Goal: Navigation & Orientation: Find specific page/section

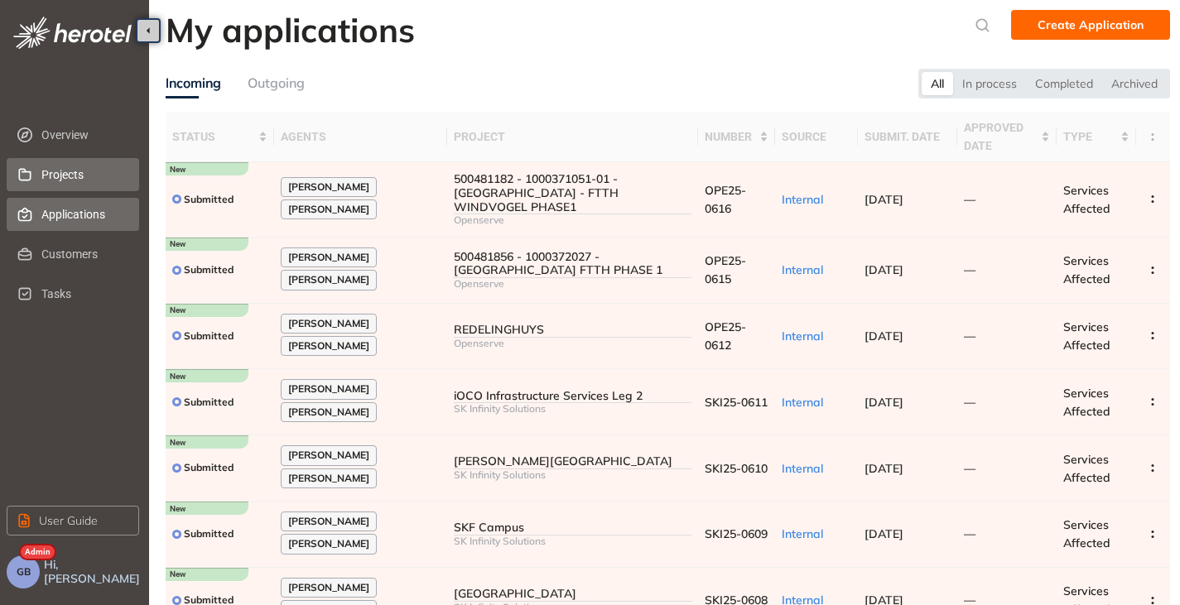
click at [71, 175] on span "Projects" at bounding box center [83, 174] width 84 height 33
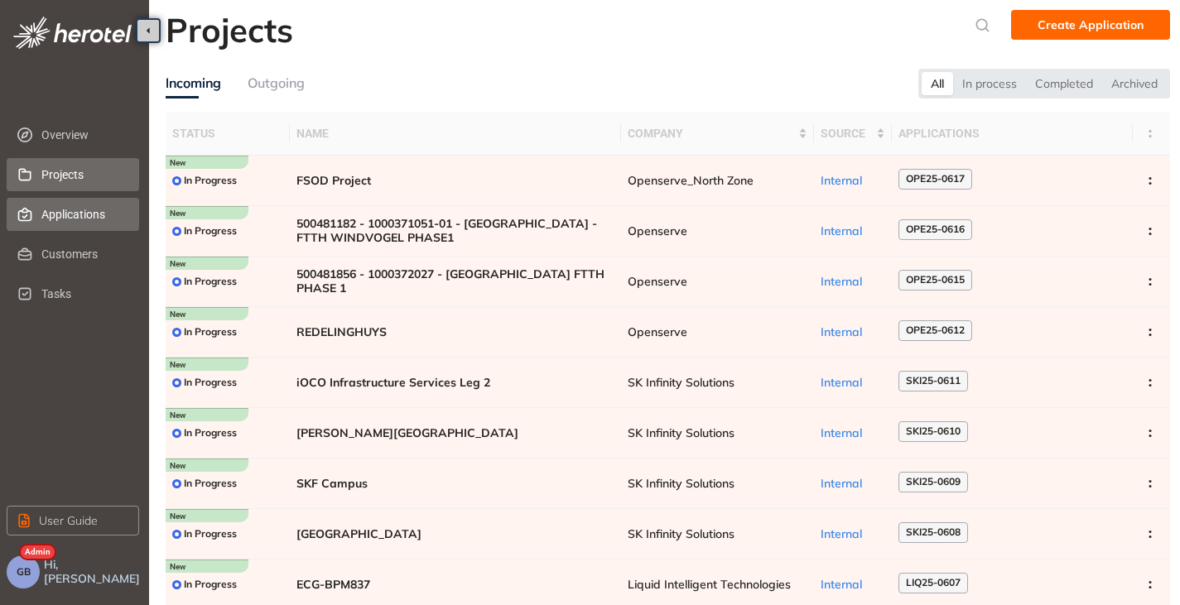
click at [69, 216] on span "Applications" at bounding box center [83, 214] width 84 height 33
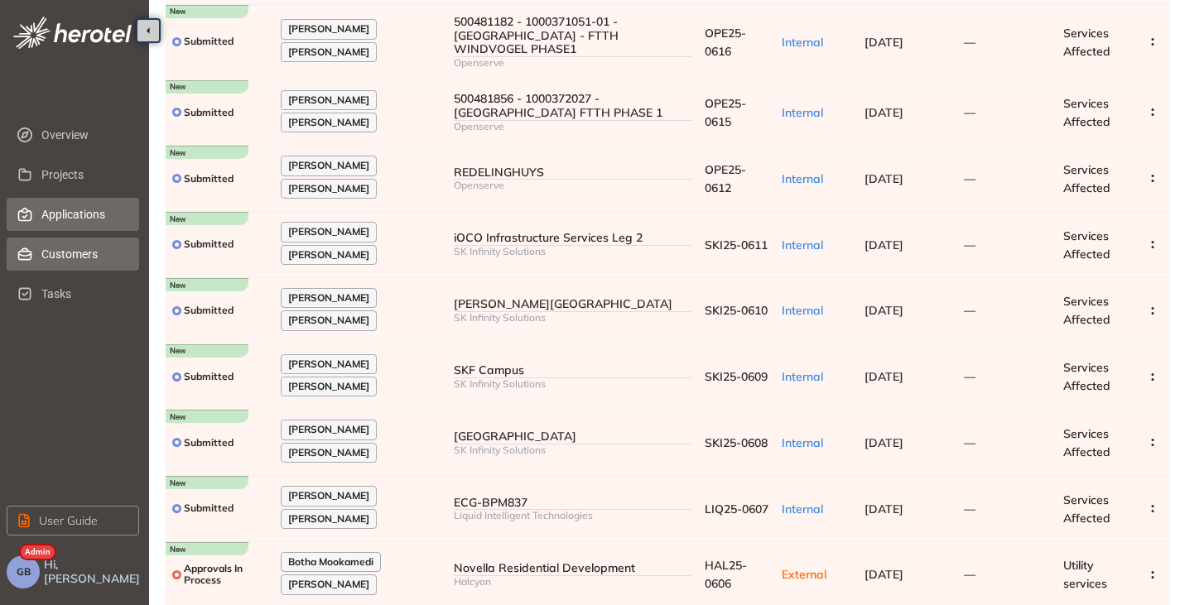
scroll to position [271, 0]
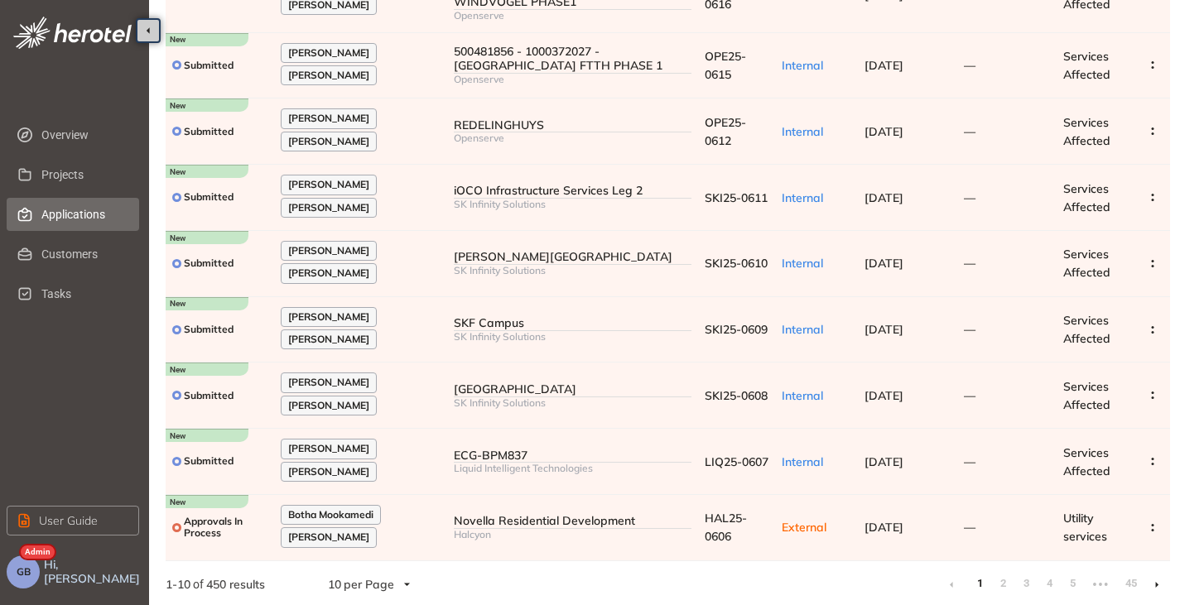
click at [1154, 579] on li at bounding box center [1156, 584] width 26 height 26
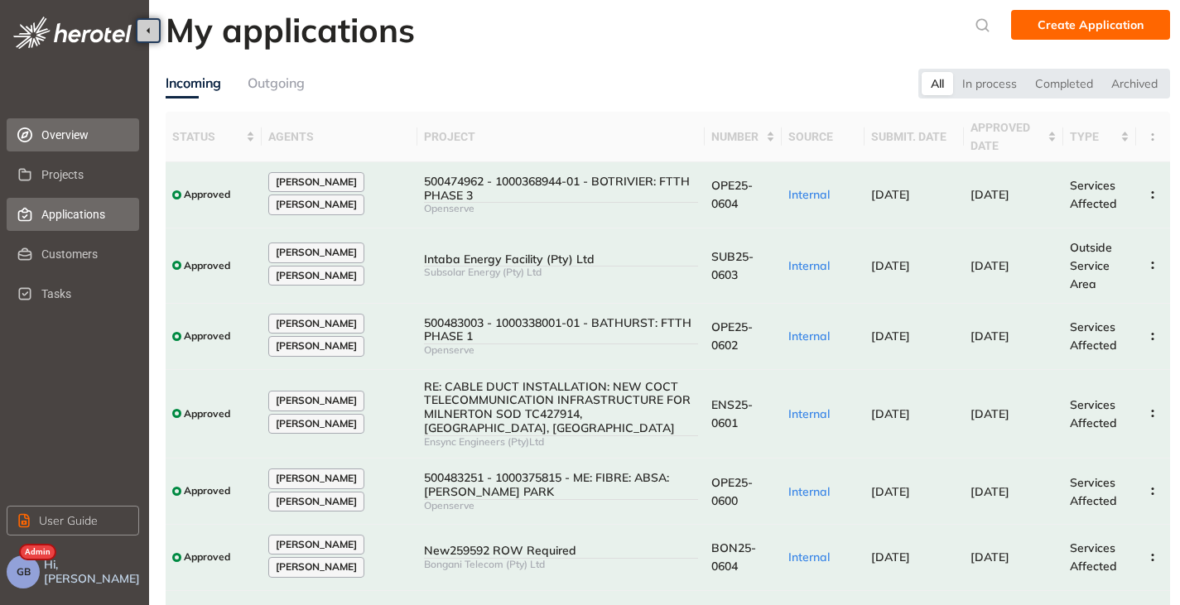
click at [93, 142] on span "Overview" at bounding box center [83, 134] width 84 height 33
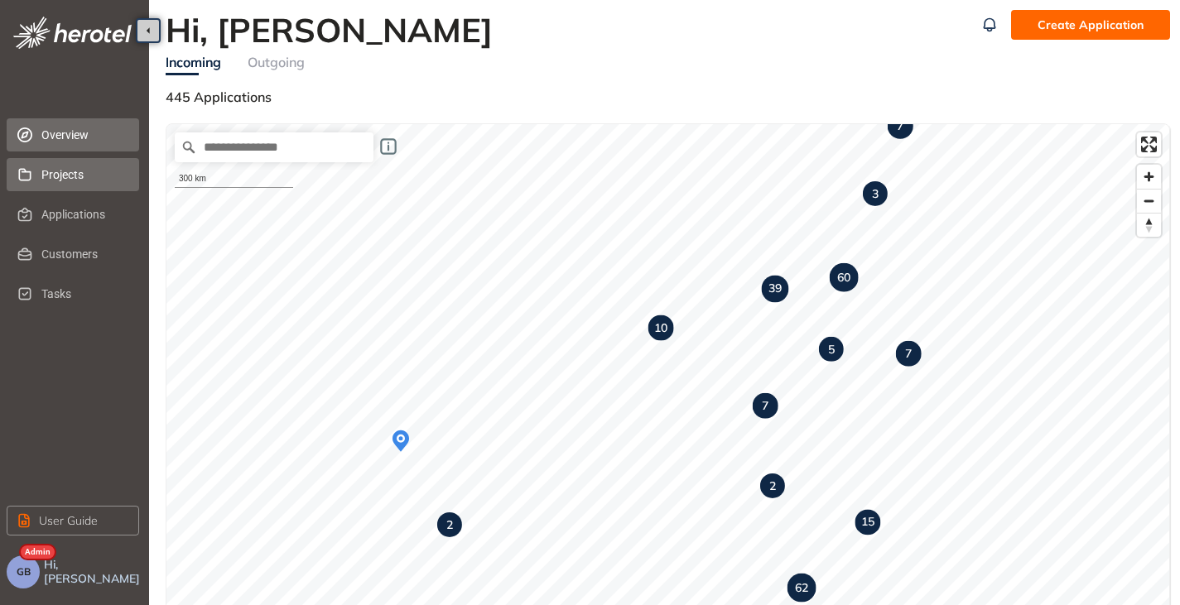
click at [52, 184] on span "Projects" at bounding box center [83, 174] width 84 height 33
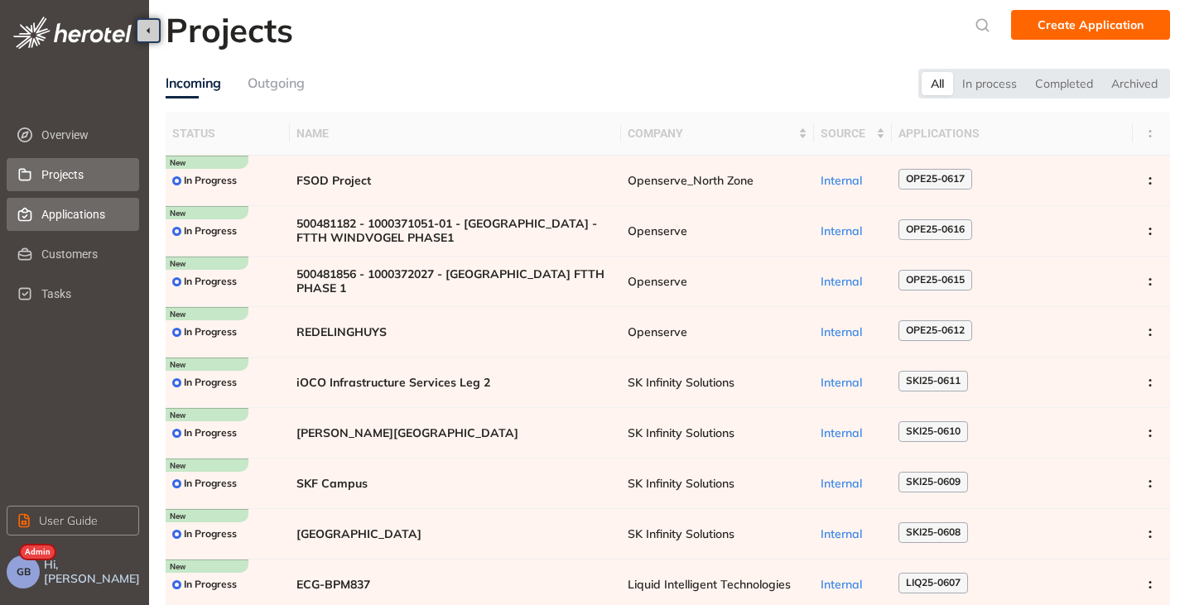
click at [47, 207] on span "Applications" at bounding box center [83, 214] width 84 height 33
